Goal: Task Accomplishment & Management: Manage account settings

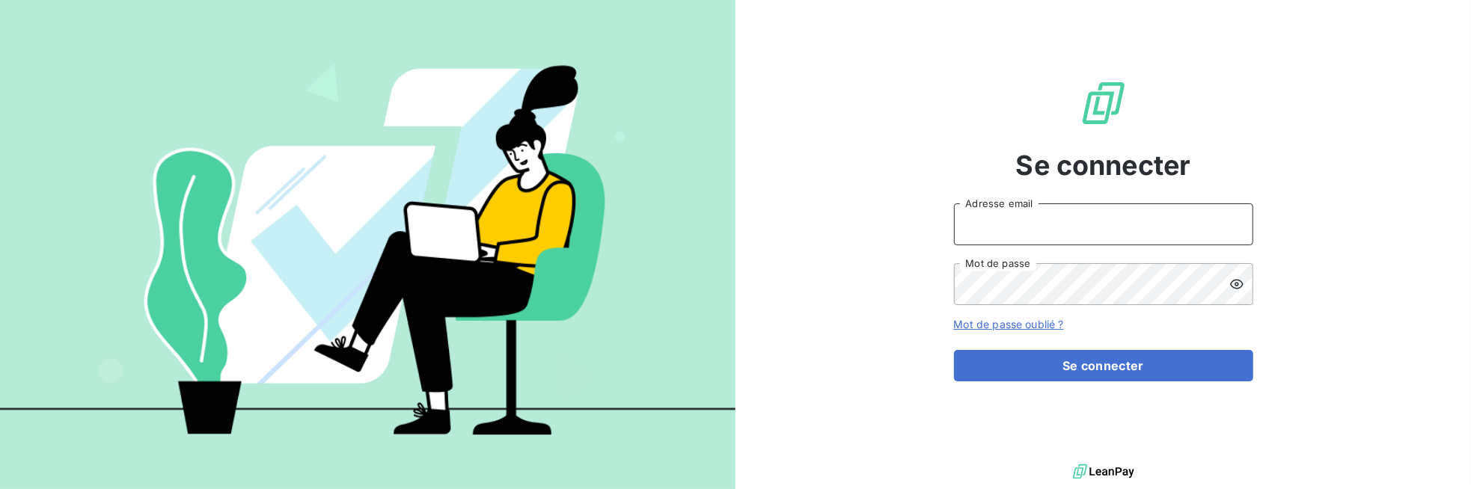
click at [1075, 230] on input "Adresse email" at bounding box center [1103, 225] width 299 height 42
type input "[PERSON_NAME][EMAIL_ADDRESS][DOMAIN_NAME]"
click at [954, 350] on button "Se connecter" at bounding box center [1103, 365] width 299 height 31
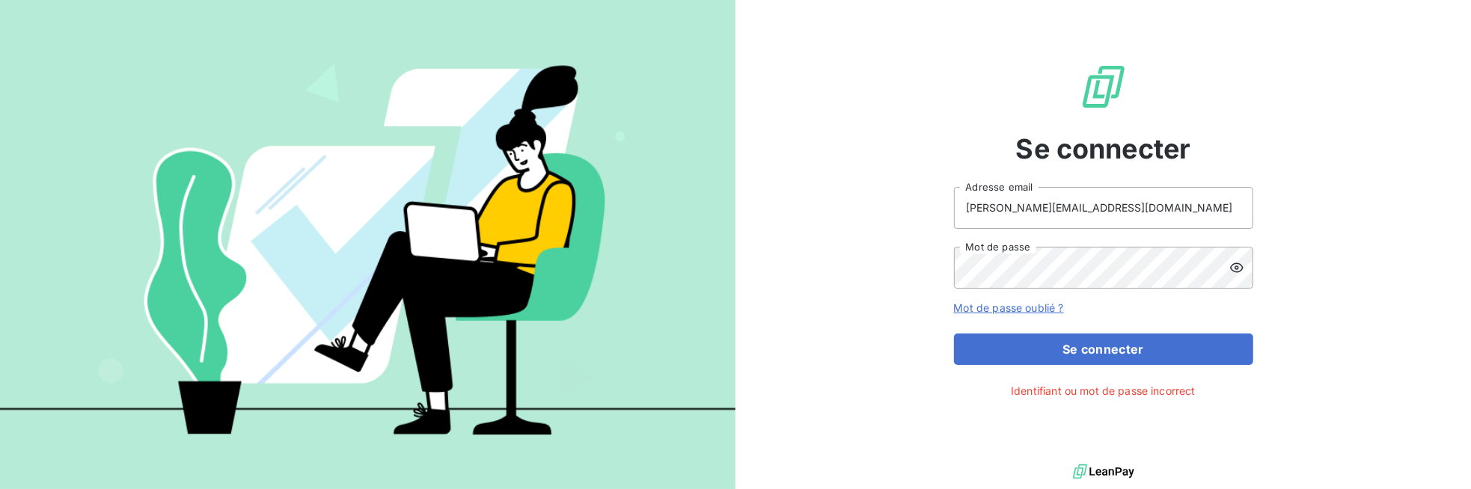
click at [1238, 272] on icon at bounding box center [1236, 268] width 13 height 10
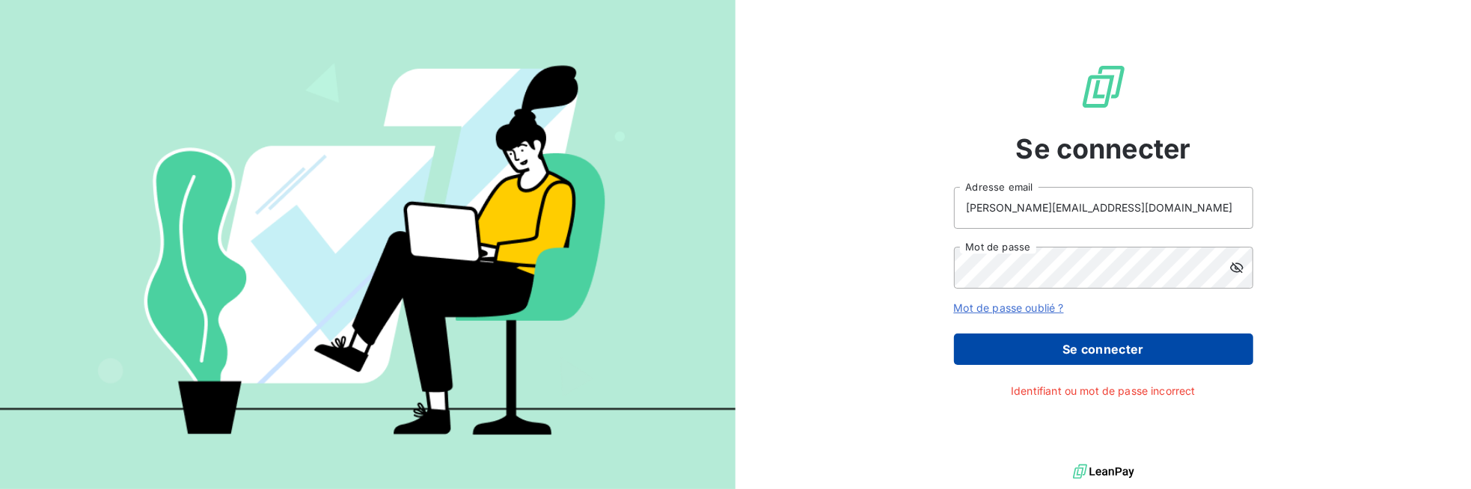
click at [1103, 353] on button "Se connecter" at bounding box center [1103, 349] width 299 height 31
click at [1082, 338] on button "Se connecter" at bounding box center [1103, 349] width 299 height 31
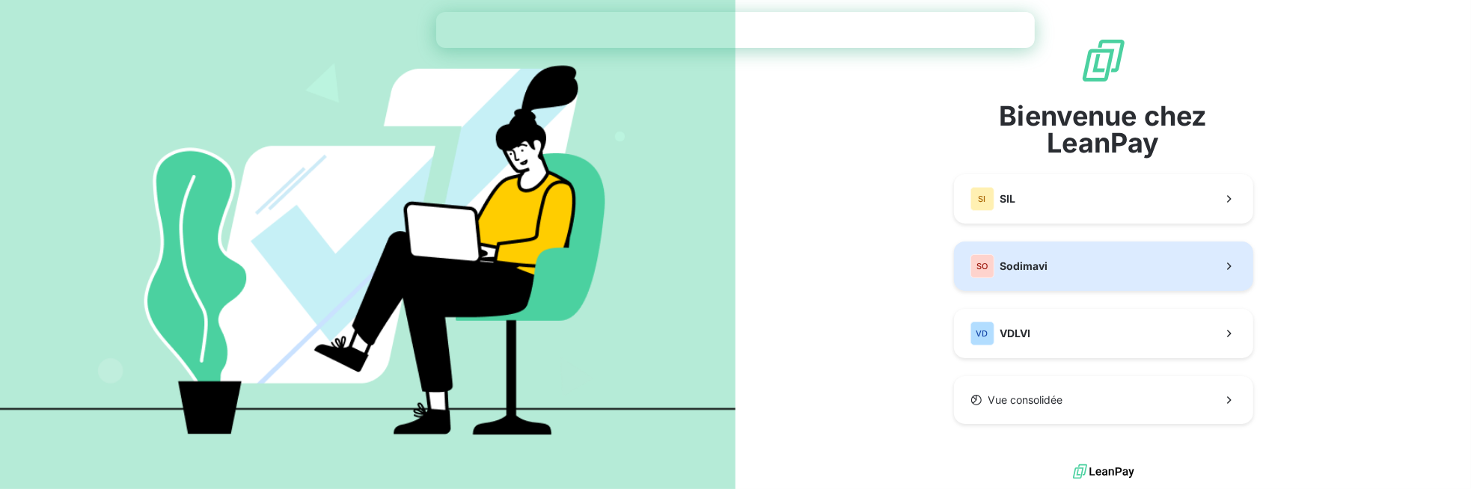
click at [1060, 266] on button "SO Sodimavi" at bounding box center [1103, 266] width 299 height 49
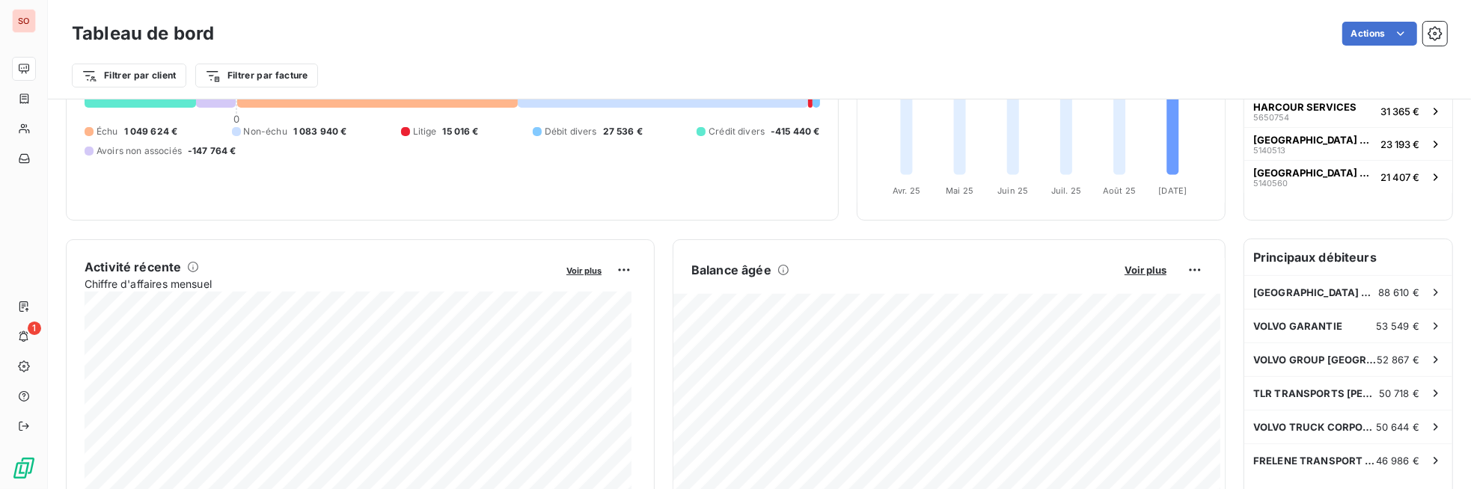
scroll to position [299, 0]
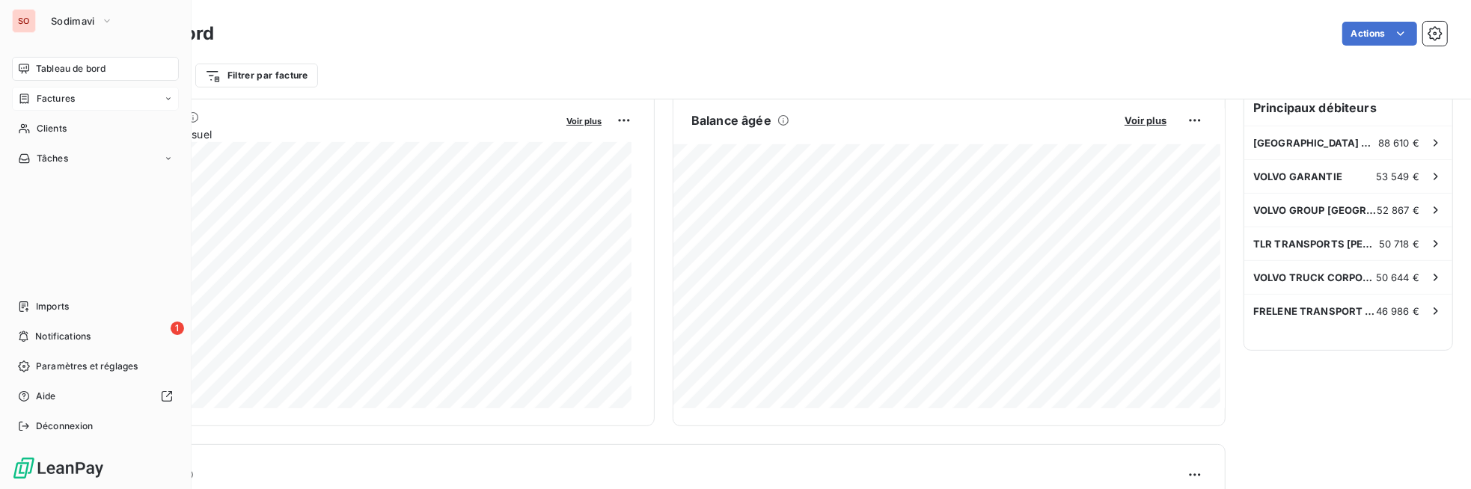
click at [88, 98] on div "Factures" at bounding box center [95, 99] width 167 height 24
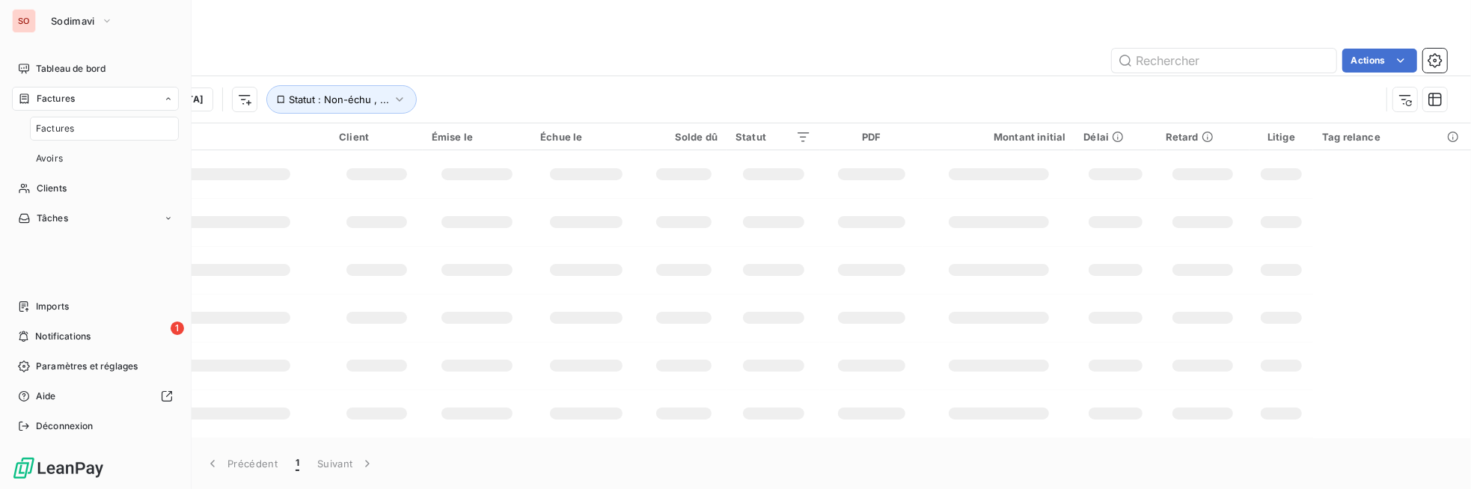
click at [70, 135] on span "Factures" at bounding box center [55, 128] width 38 height 13
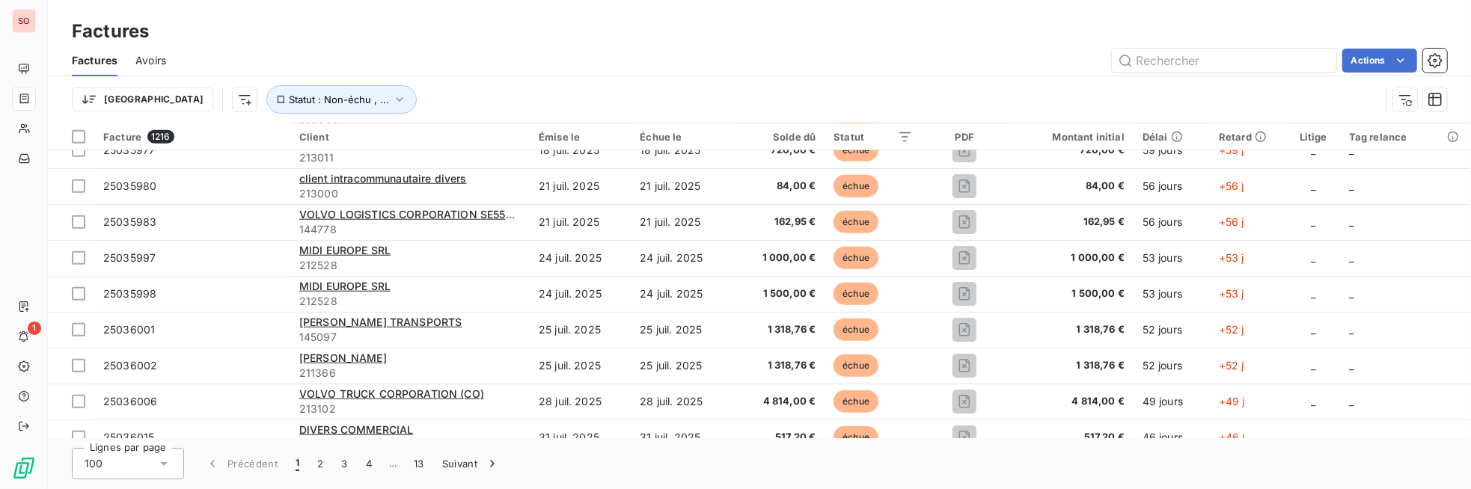
scroll to position [1422, 0]
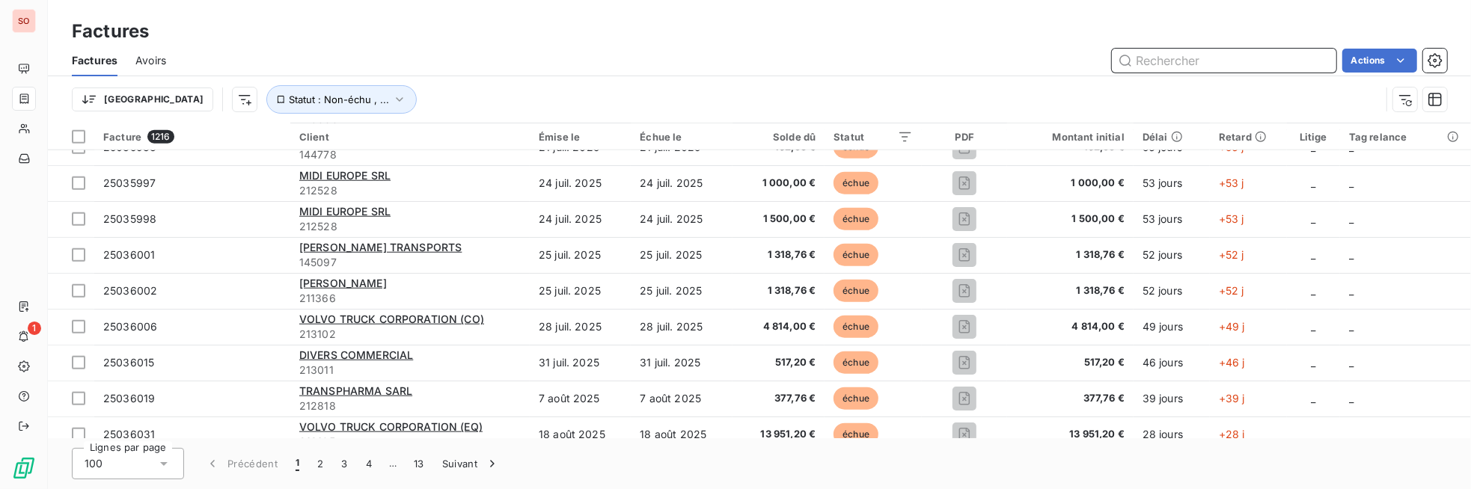
click at [1138, 64] on input "text" at bounding box center [1224, 61] width 225 height 24
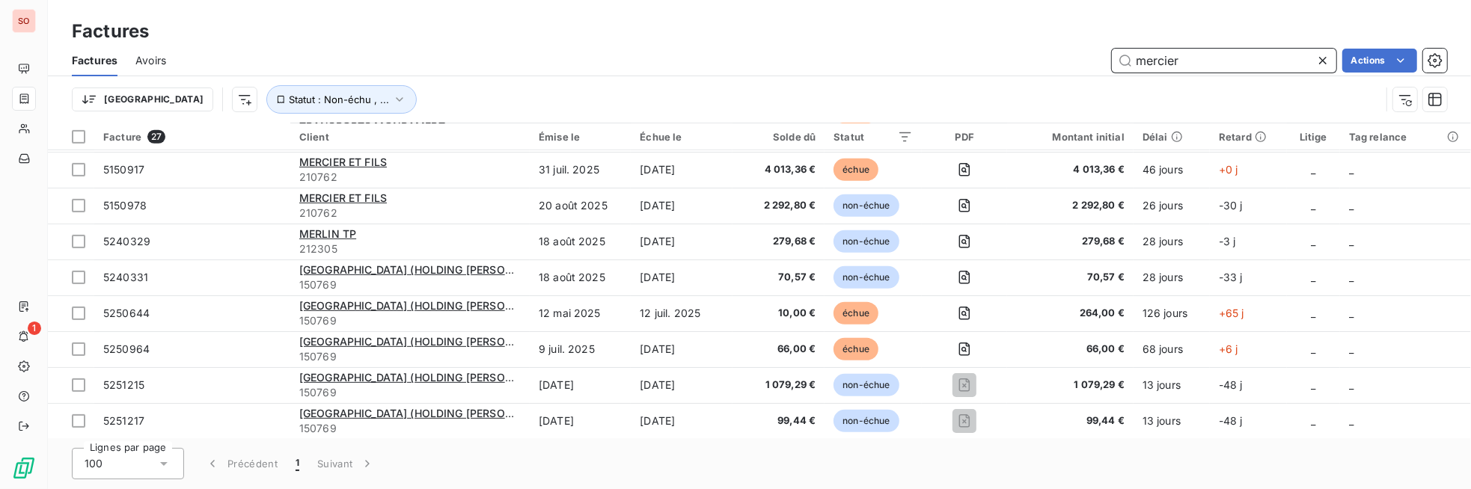
type input "mercier"
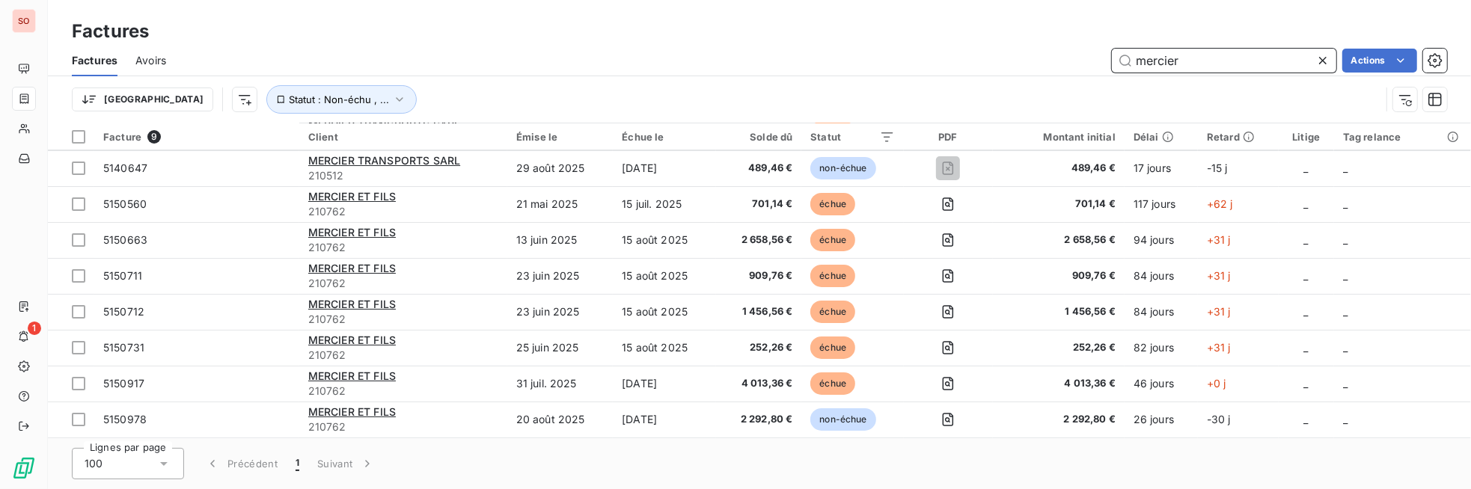
scroll to position [34, 0]
click at [147, 58] on span "Avoirs" at bounding box center [150, 60] width 31 height 15
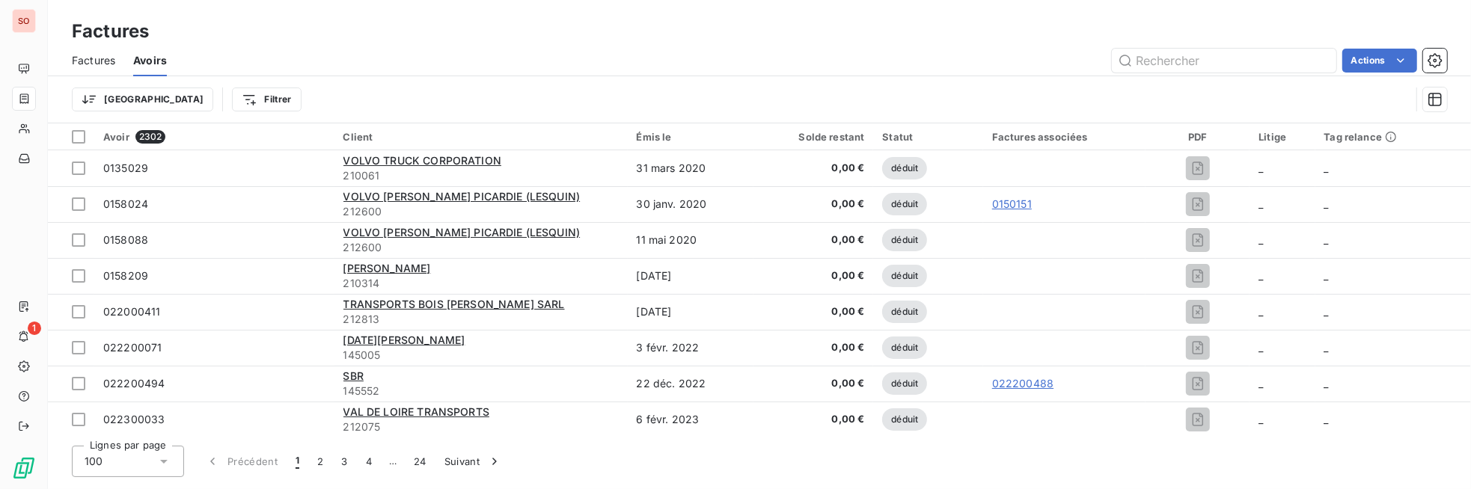
click at [95, 59] on span "Factures" at bounding box center [93, 60] width 43 height 15
